Goal: Navigation & Orientation: Find specific page/section

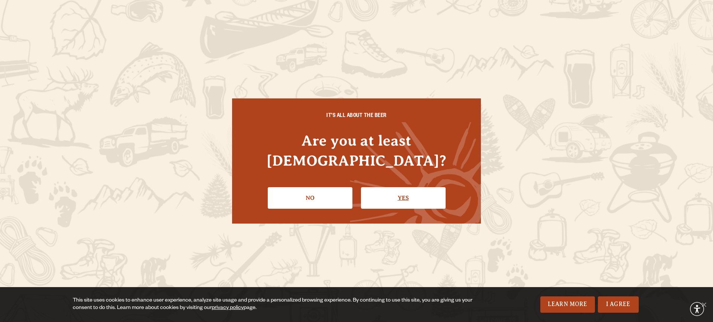
click at [409, 187] on link "Yes" at bounding box center [403, 198] width 85 height 22
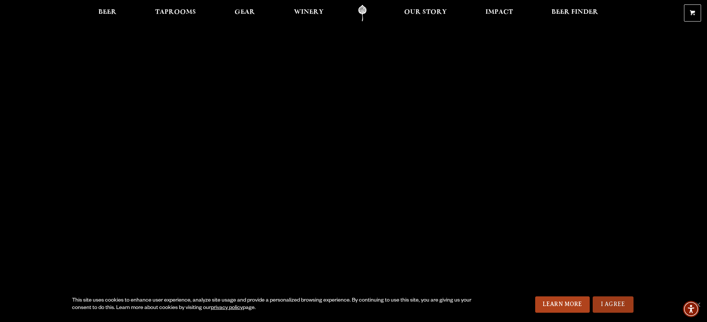
click at [613, 304] on link "I Agree" at bounding box center [613, 304] width 41 height 16
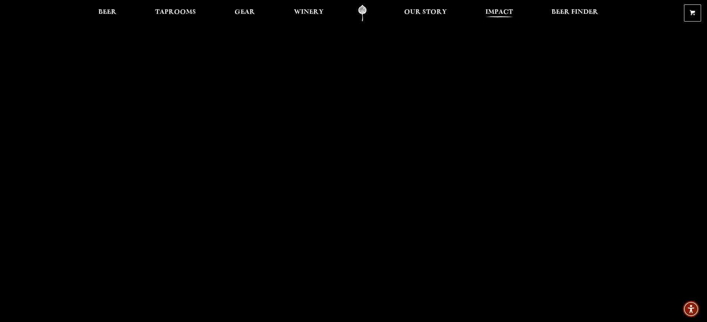
click at [504, 12] on span "Impact" at bounding box center [499, 12] width 27 height 6
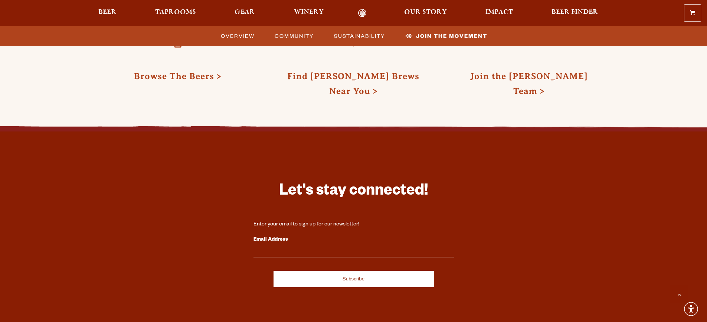
scroll to position [2302, 0]
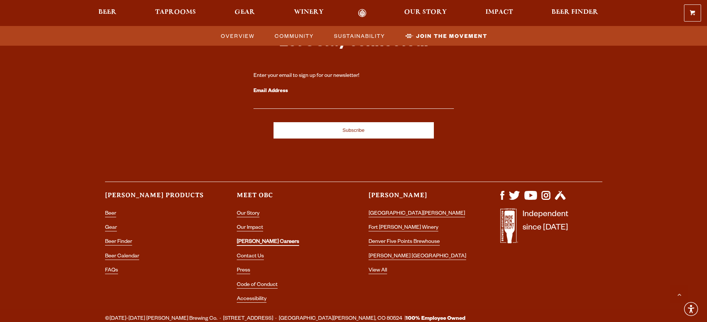
click at [251, 239] on link "[PERSON_NAME] Careers" at bounding box center [268, 242] width 62 height 7
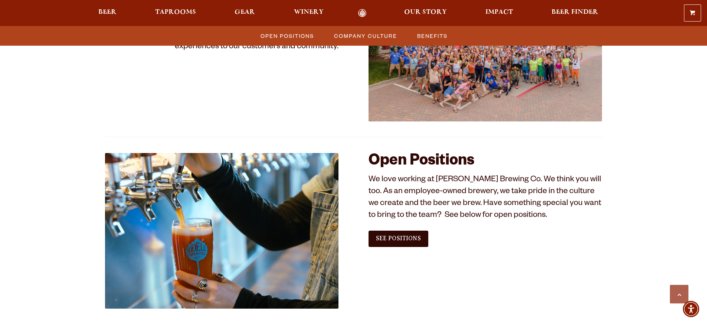
scroll to position [446, 0]
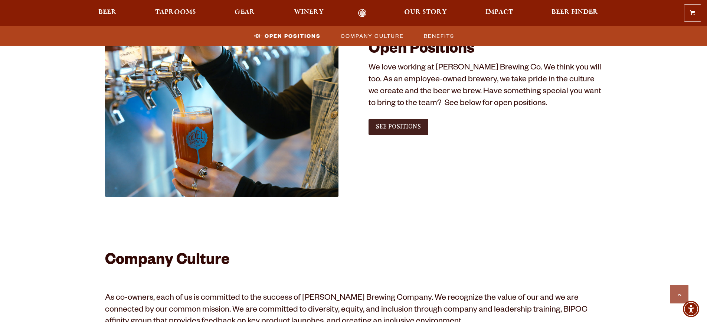
click at [394, 124] on span "See Positions" at bounding box center [398, 126] width 45 height 7
click at [311, 11] on span "Winery" at bounding box center [309, 12] width 30 height 6
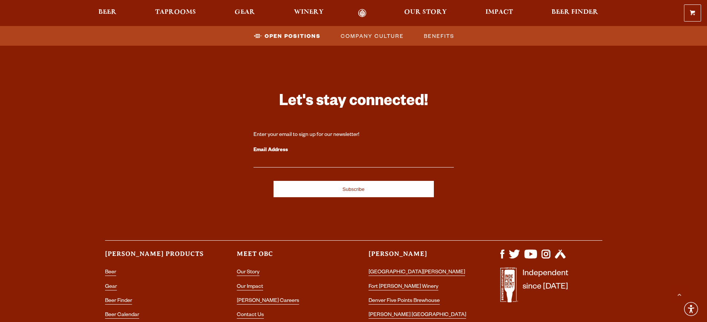
scroll to position [1402, 0]
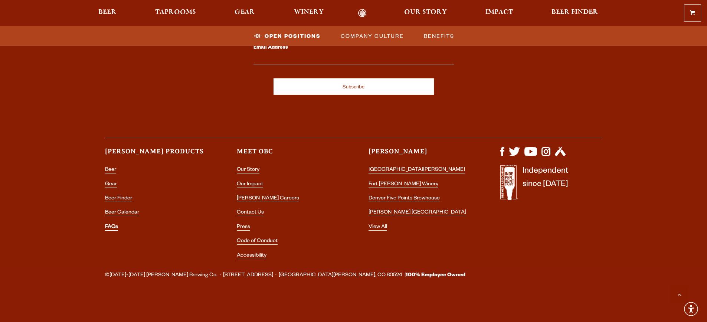
click at [114, 228] on link "FAQs" at bounding box center [111, 227] width 13 height 7
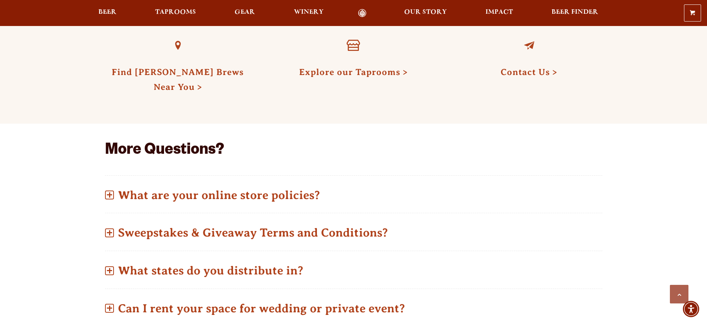
scroll to position [334, 0]
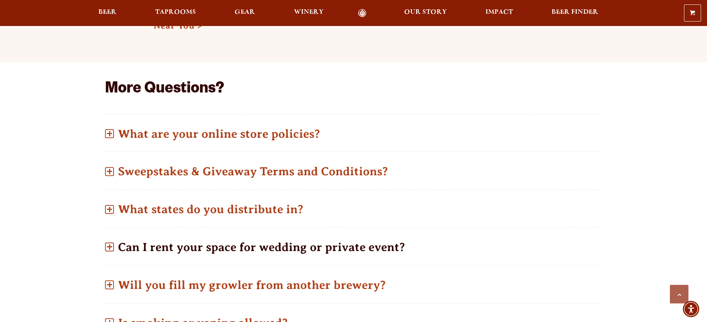
click at [111, 248] on span at bounding box center [109, 246] width 9 height 9
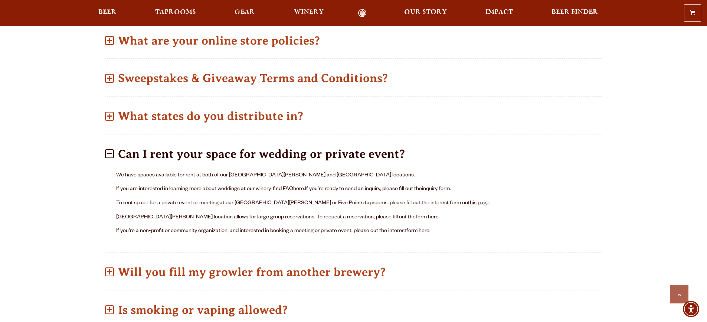
scroll to position [446, 0]
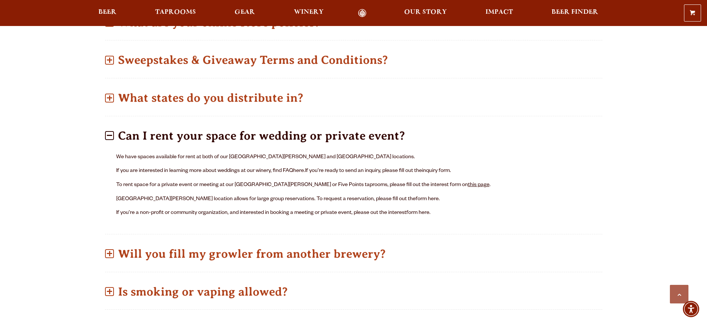
click at [468, 183] on link "this page" at bounding box center [479, 185] width 22 height 6
